Goal: Task Accomplishment & Management: Use online tool/utility

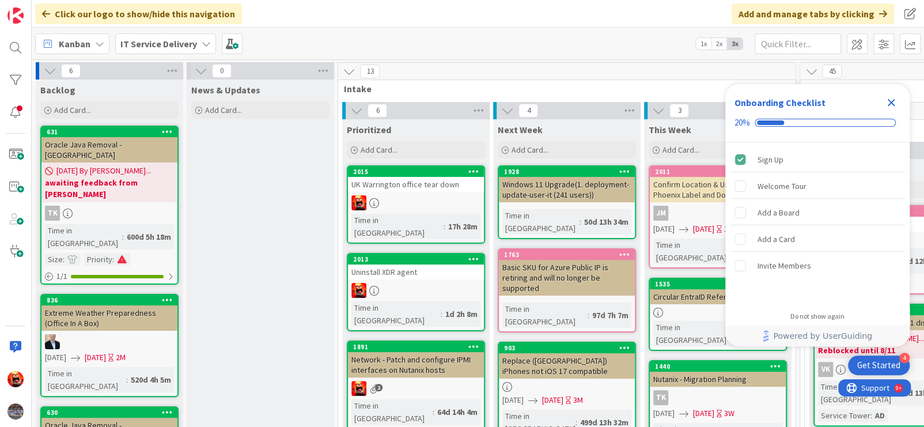
click at [422, 264] on div "Uninstall XDR agent" at bounding box center [416, 271] width 136 height 15
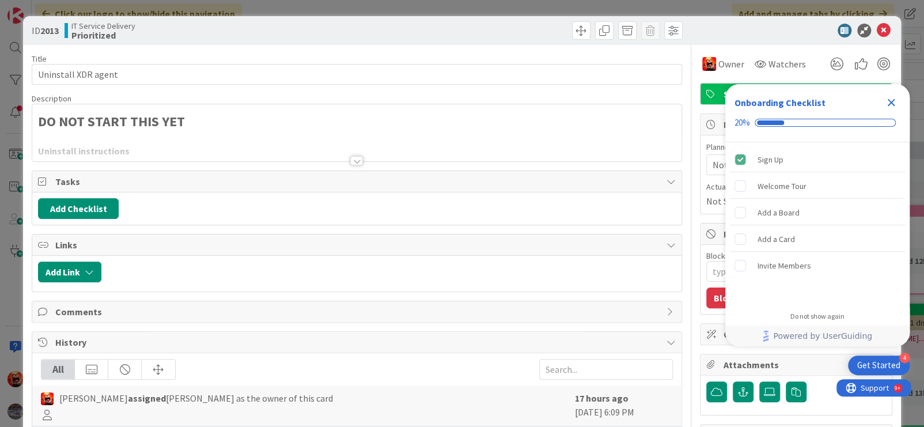
type textarea "x"
click at [893, 100] on icon "Close Checklist" at bounding box center [891, 102] width 7 height 7
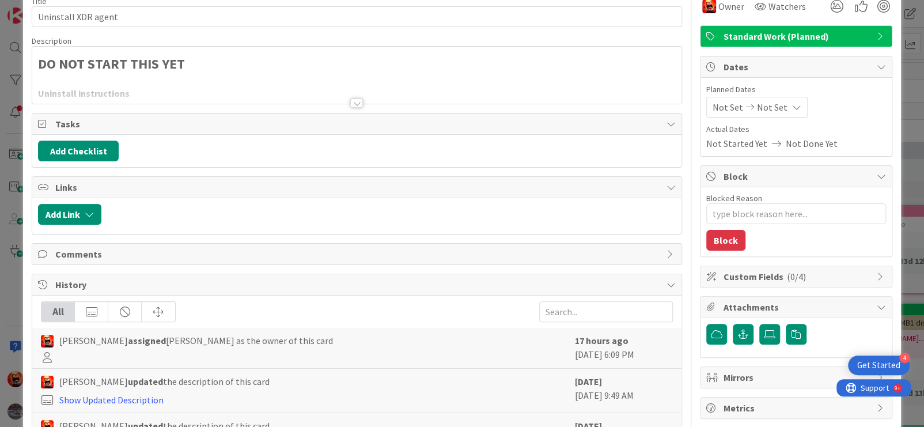
click at [355, 102] on div at bounding box center [356, 102] width 13 height 9
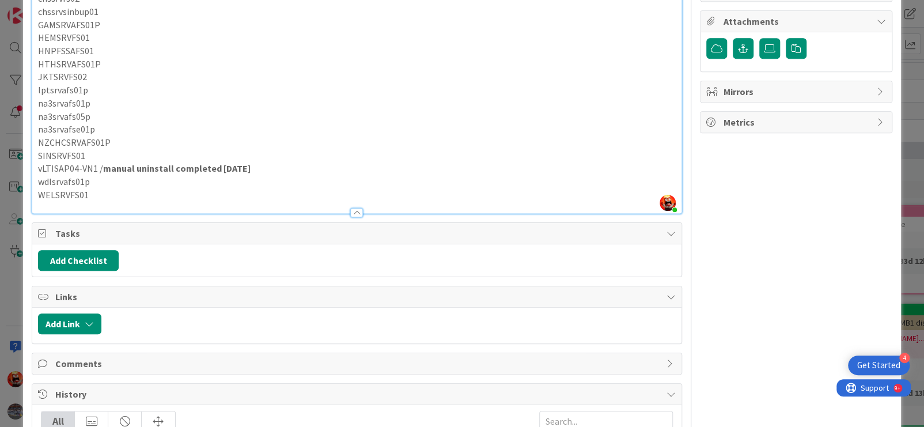
scroll to position [346, 0]
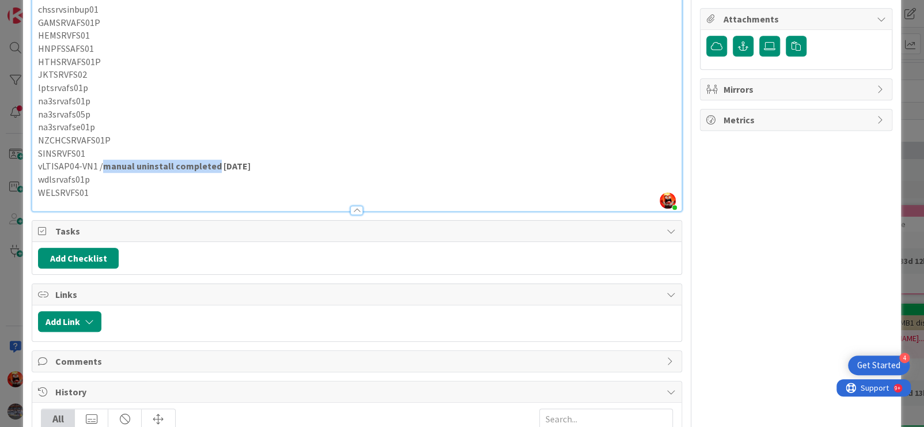
drag, startPoint x: 100, startPoint y: 179, endPoint x: 214, endPoint y: 179, distance: 114.0
click at [214, 172] on strong "manual uninstall completed [DATE]" at bounding box center [176, 166] width 147 height 12
copy strong "manual uninstall completed"
click at [124, 160] on p "SINSRVFS01" at bounding box center [357, 153] width 638 height 13
click at [87, 159] on strong "manual uninstall completed" at bounding box center [144, 153] width 119 height 12
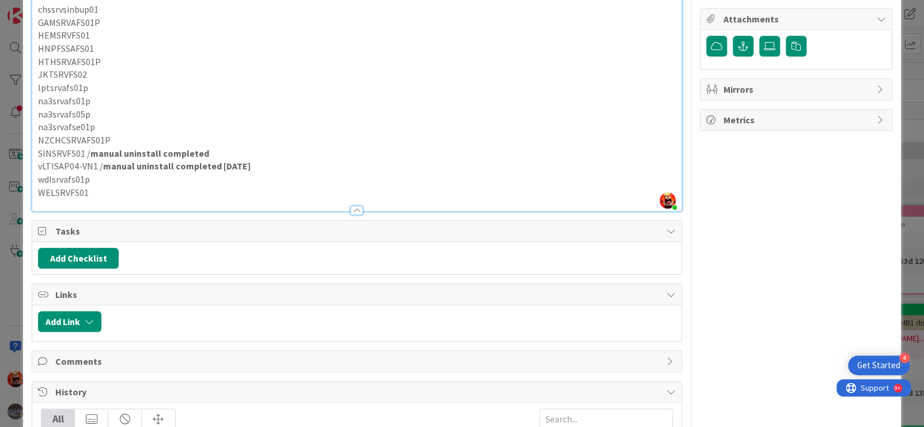
click at [219, 160] on p "SINSRVFS01 / manual uninstall completed" at bounding box center [357, 153] width 638 height 13
click at [270, 173] on p "vLTISAP04-VN1 / manual uninstall completed [DATE]" at bounding box center [357, 166] width 638 height 13
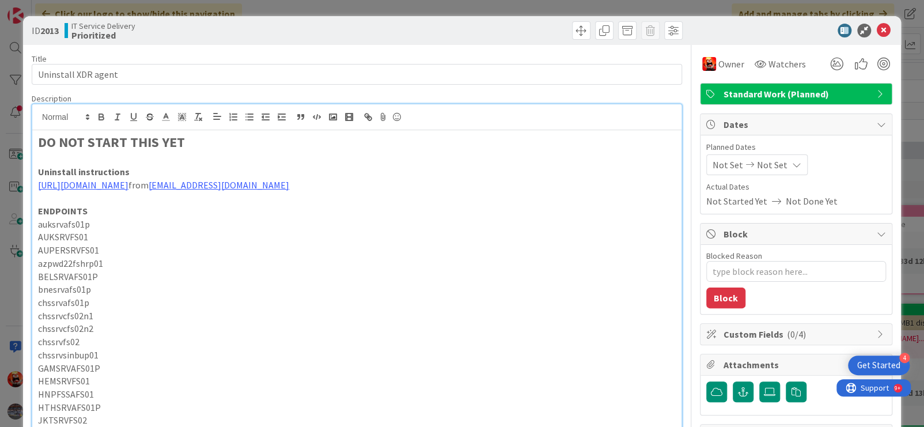
type textarea "x"
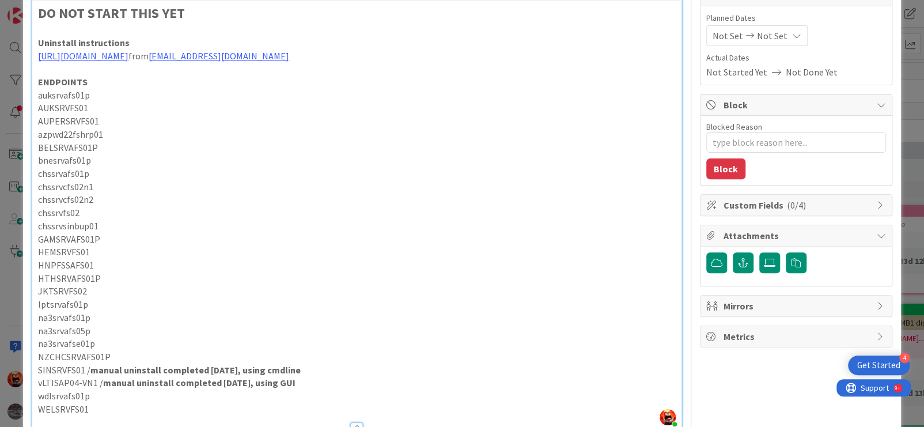
scroll to position [0, 0]
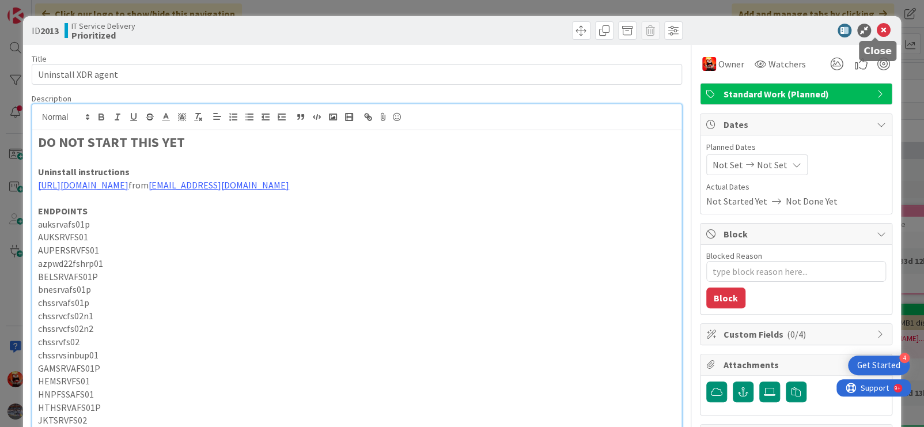
click at [877, 29] on icon at bounding box center [884, 31] width 14 height 14
